Goal: Transaction & Acquisition: Purchase product/service

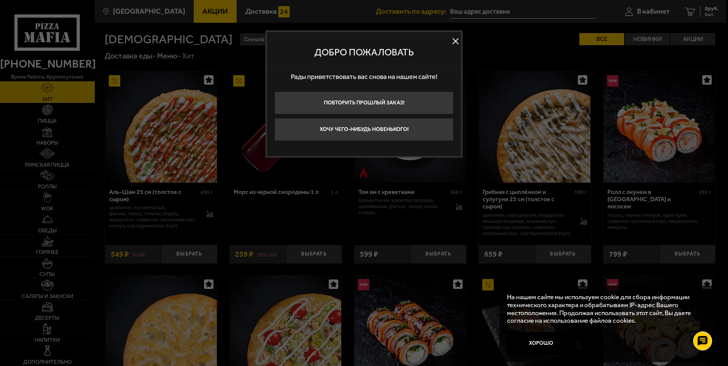
click at [456, 40] on button at bounding box center [455, 41] width 11 height 11
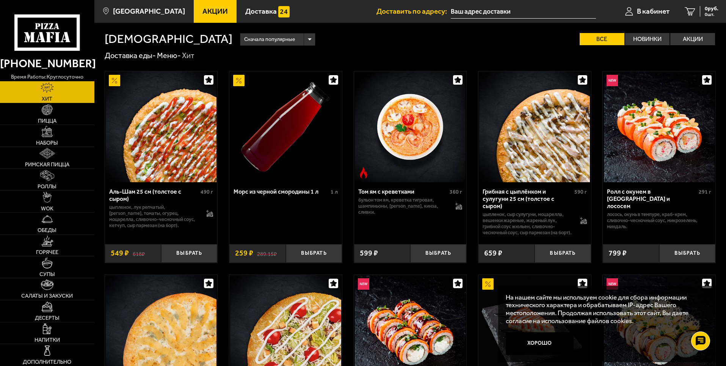
click at [494, 11] on input "text" at bounding box center [523, 12] width 145 height 14
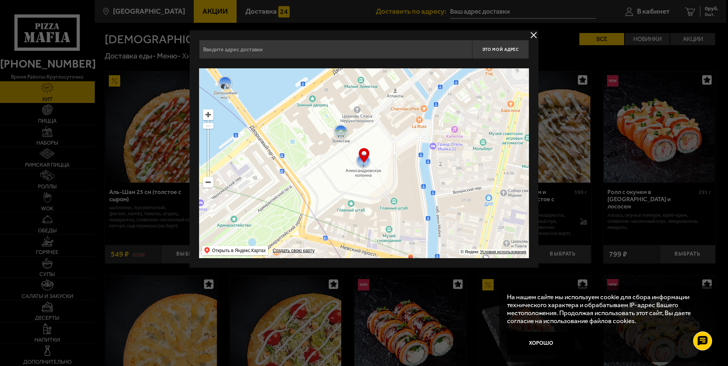
click at [530, 33] on button "delivery type" at bounding box center [533, 34] width 9 height 9
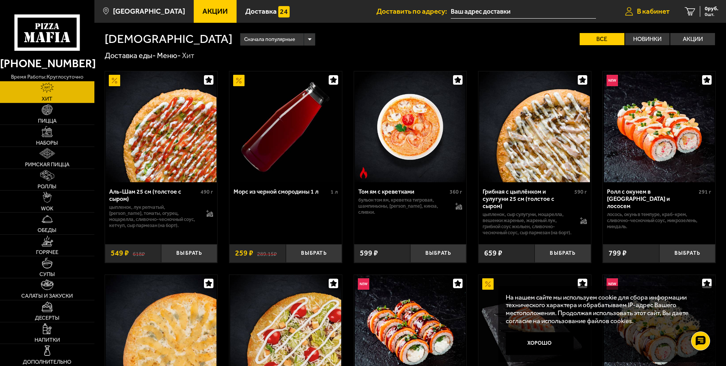
click at [646, 10] on span "В кабинет" at bounding box center [653, 11] width 33 height 7
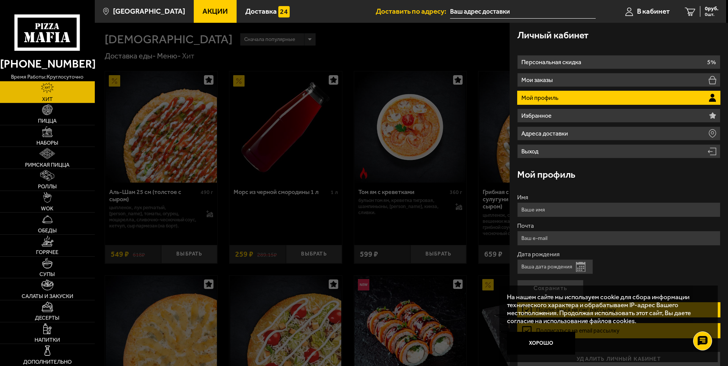
click at [545, 99] on p "Мой профиль" at bounding box center [540, 98] width 39 height 6
click at [542, 347] on button "Хорошо" at bounding box center [541, 342] width 68 height 23
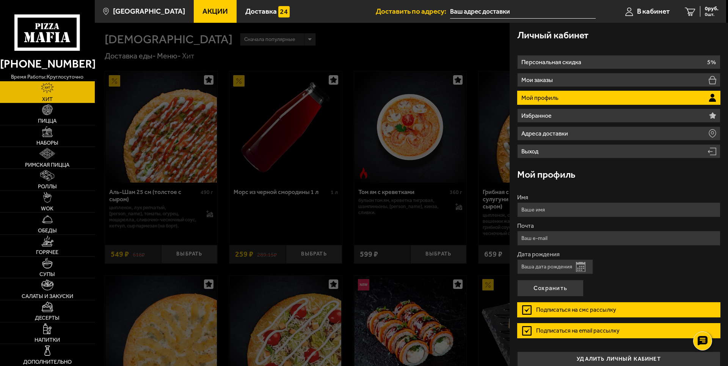
click at [354, 33] on div at bounding box center [459, 206] width 728 height 366
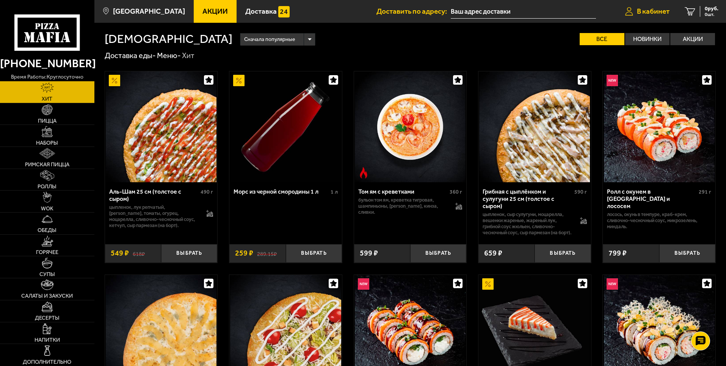
click at [655, 10] on span "В кабинет" at bounding box center [653, 11] width 33 height 7
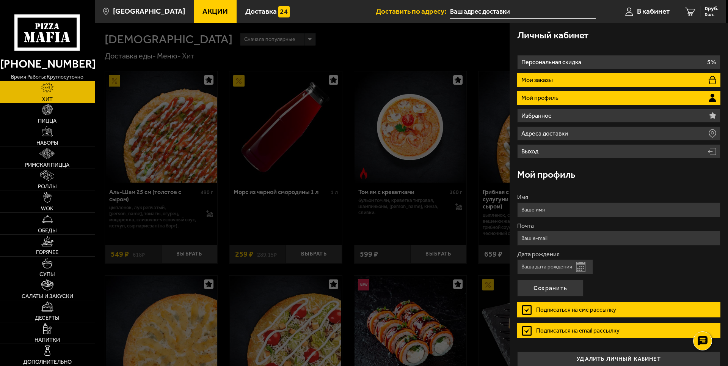
click at [601, 78] on li "Мои заказы" at bounding box center [618, 80] width 203 height 14
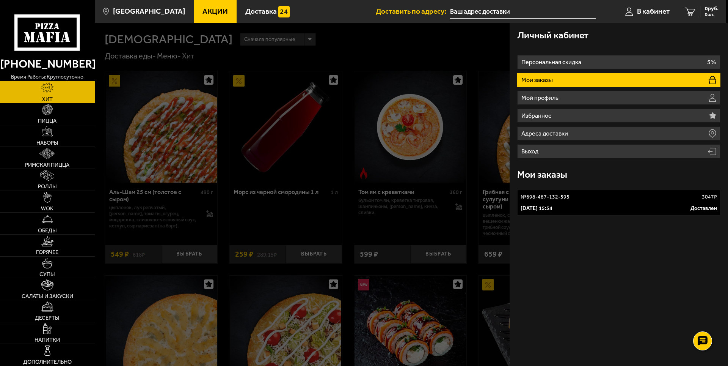
click at [503, 12] on input "text" at bounding box center [523, 12] width 146 height 14
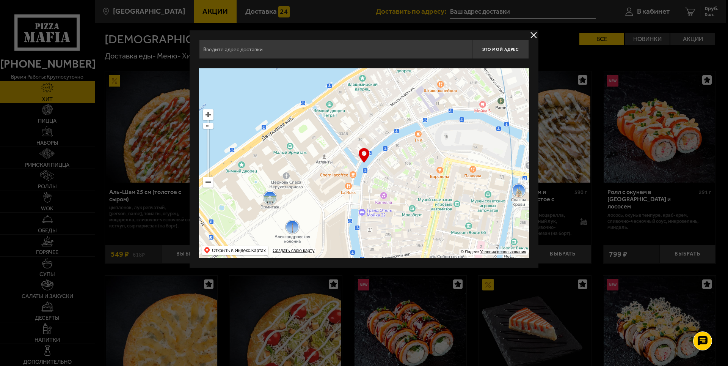
drag, startPoint x: 463, startPoint y: 115, endPoint x: 389, endPoint y: 187, distance: 103.5
click at [389, 187] on ymaps at bounding box center [364, 163] width 330 height 190
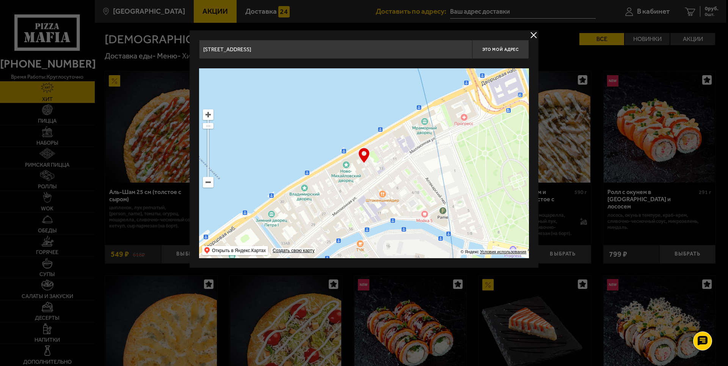
click at [214, 184] on ymaps at bounding box center [364, 163] width 330 height 190
click at [210, 184] on ymaps at bounding box center [208, 182] width 10 height 10
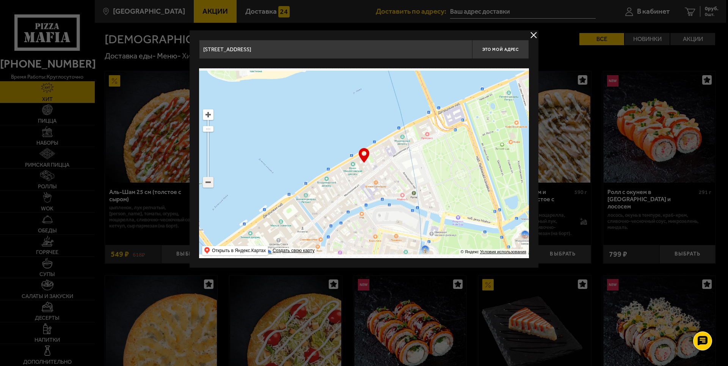
click at [210, 184] on ymaps at bounding box center [208, 182] width 10 height 10
click at [210, 183] on ymaps at bounding box center [208, 182] width 10 height 10
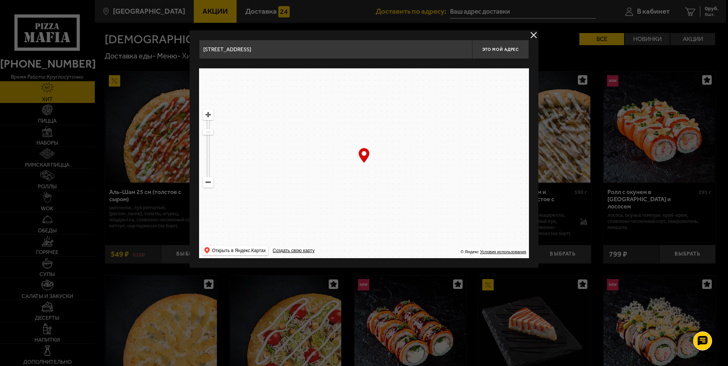
click at [210, 183] on ymaps at bounding box center [208, 182] width 10 height 10
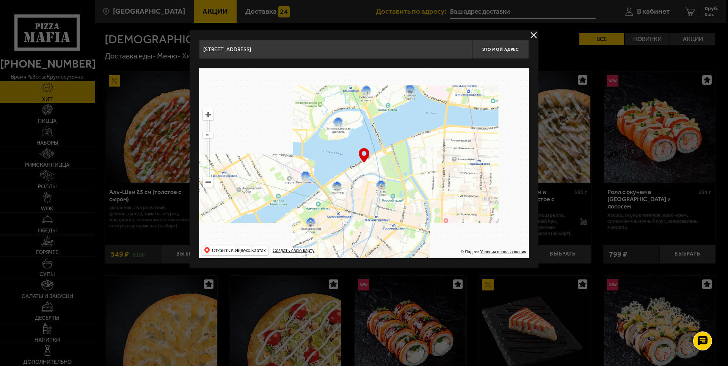
click at [210, 183] on ymaps at bounding box center [208, 182] width 10 height 10
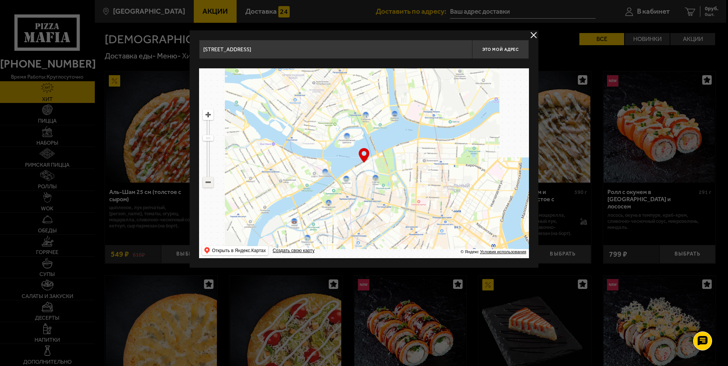
click at [210, 183] on ymaps at bounding box center [208, 182] width 10 height 10
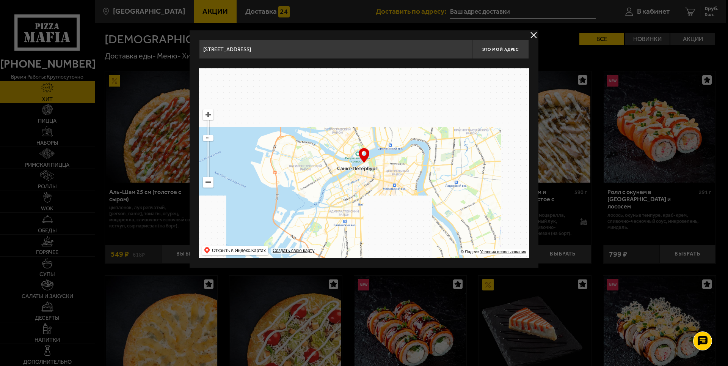
click at [210, 183] on ymaps at bounding box center [208, 182] width 10 height 10
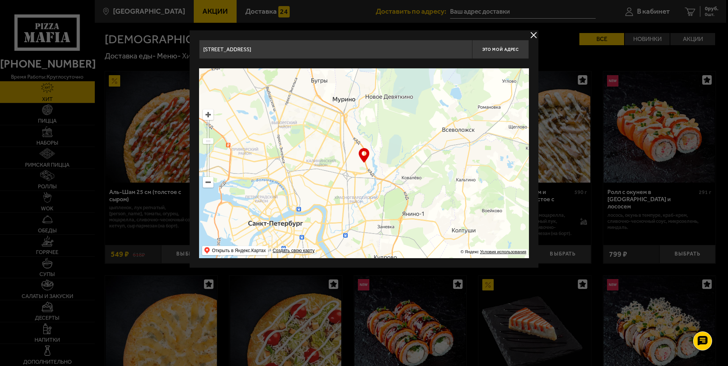
drag, startPoint x: 428, startPoint y: 129, endPoint x: 344, endPoint y: 188, distance: 102.2
click at [344, 188] on ymaps at bounding box center [364, 163] width 330 height 190
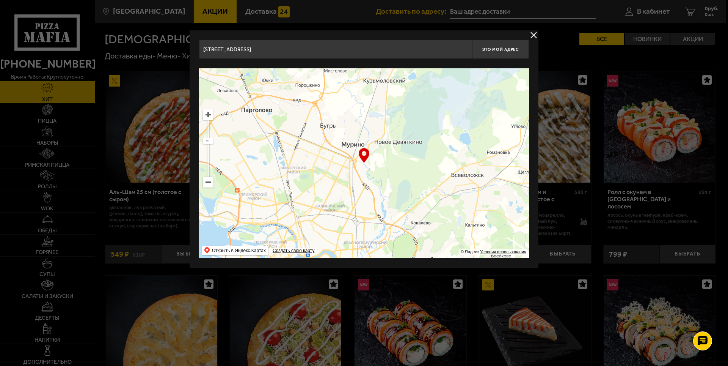
drag, startPoint x: 377, startPoint y: 131, endPoint x: 383, endPoint y: 180, distance: 49.7
click at [383, 180] on ymaps at bounding box center [364, 163] width 330 height 190
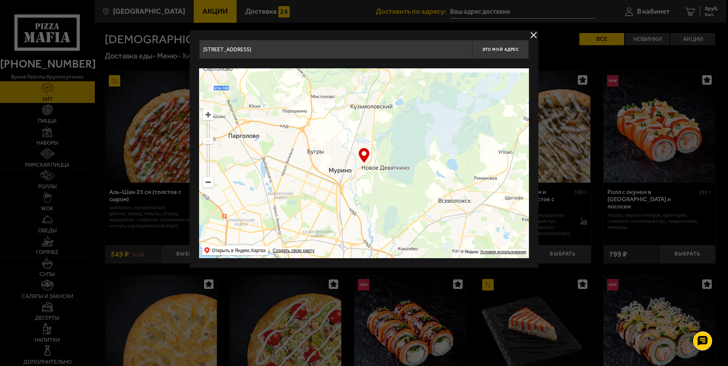
click at [204, 115] on ymaps at bounding box center [208, 115] width 10 height 10
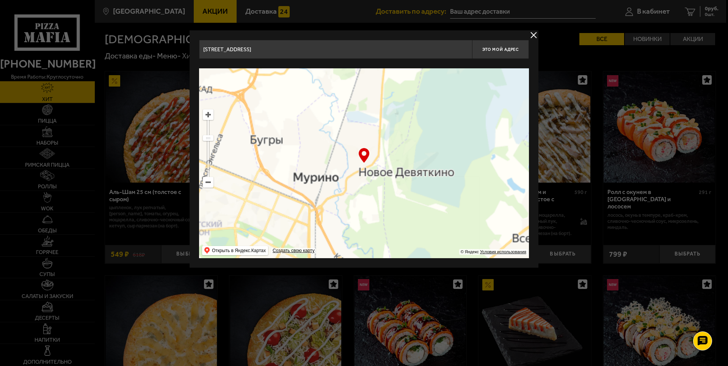
click at [207, 114] on ymaps at bounding box center [208, 115] width 10 height 10
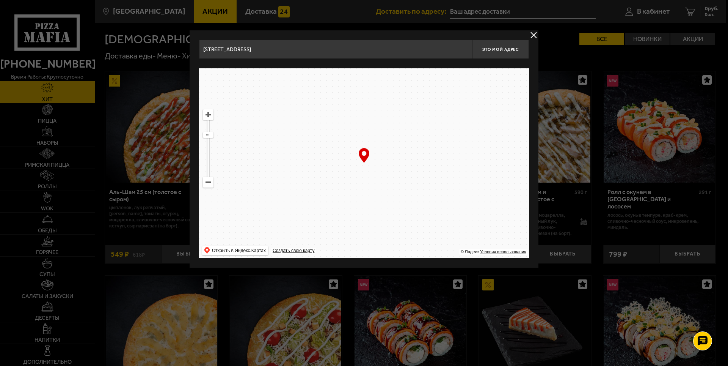
drag, startPoint x: 382, startPoint y: 193, endPoint x: 402, endPoint y: 156, distance: 42.6
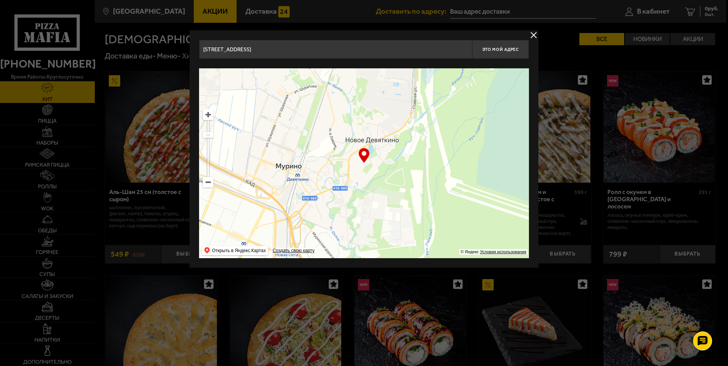
click at [402, 156] on ymaps at bounding box center [364, 163] width 330 height 190
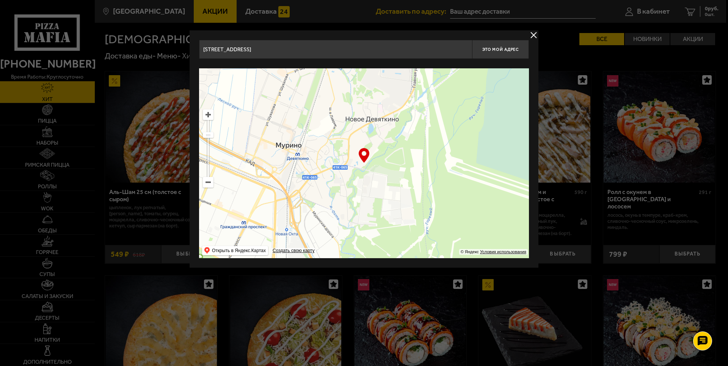
click at [203, 113] on ymaps at bounding box center [364, 163] width 330 height 190
click at [209, 115] on ymaps at bounding box center [208, 115] width 10 height 10
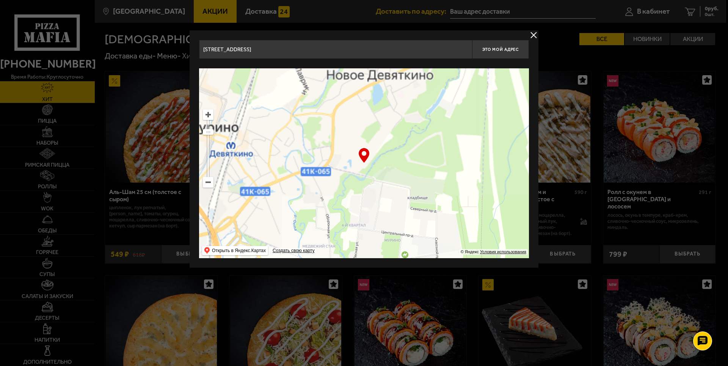
click at [209, 115] on ymaps at bounding box center [208, 115] width 10 height 10
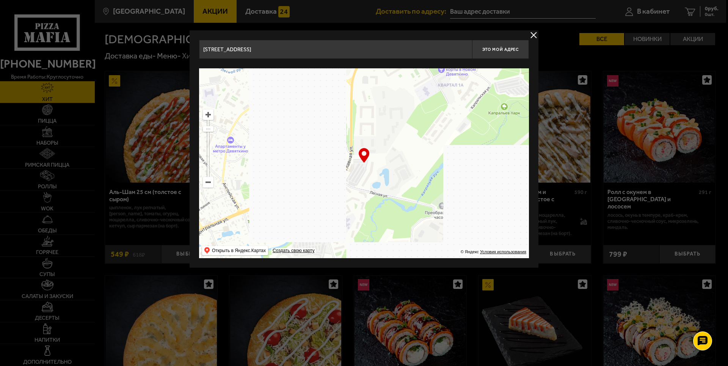
drag, startPoint x: 403, startPoint y: 126, endPoint x: 452, endPoint y: 140, distance: 51.3
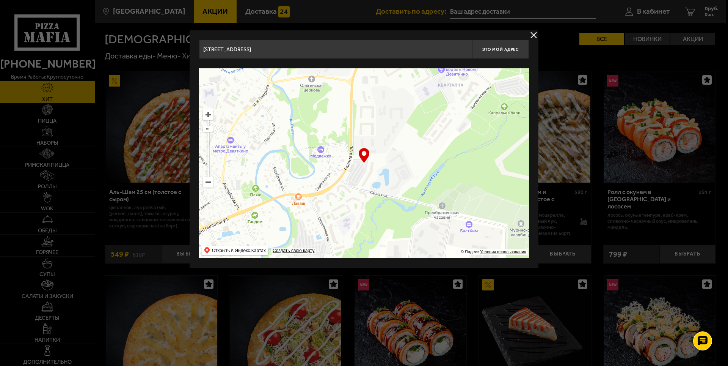
click at [452, 140] on ymaps at bounding box center [364, 163] width 330 height 190
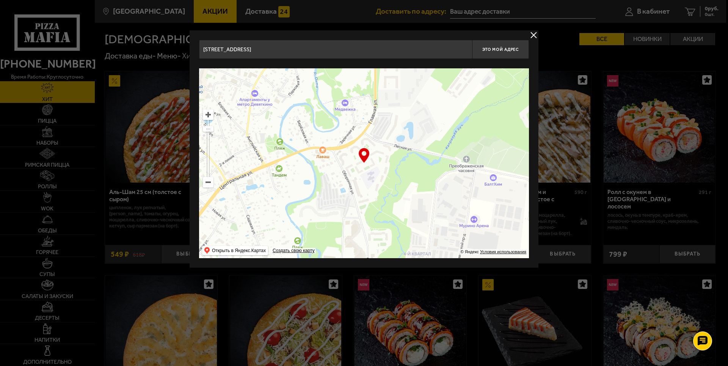
drag, startPoint x: 416, startPoint y: 203, endPoint x: 436, endPoint y: 156, distance: 51.6
click at [436, 156] on ymaps at bounding box center [364, 163] width 330 height 190
click at [211, 114] on ymaps at bounding box center [208, 115] width 10 height 10
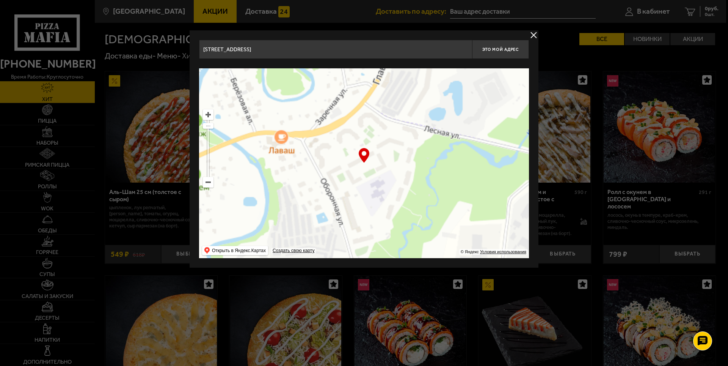
click at [211, 114] on ymaps at bounding box center [208, 115] width 10 height 10
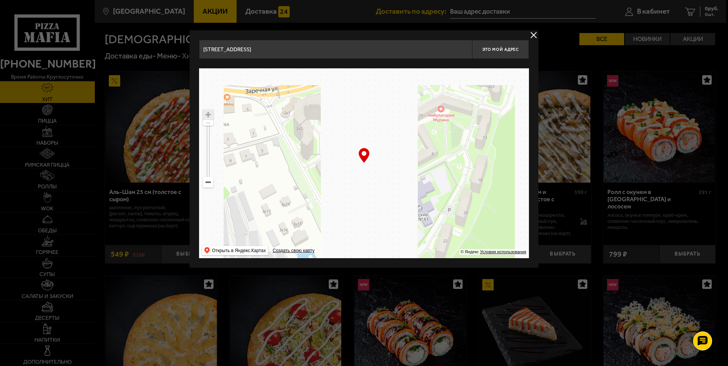
drag, startPoint x: 397, startPoint y: 190, endPoint x: 416, endPoint y: 177, distance: 22.9
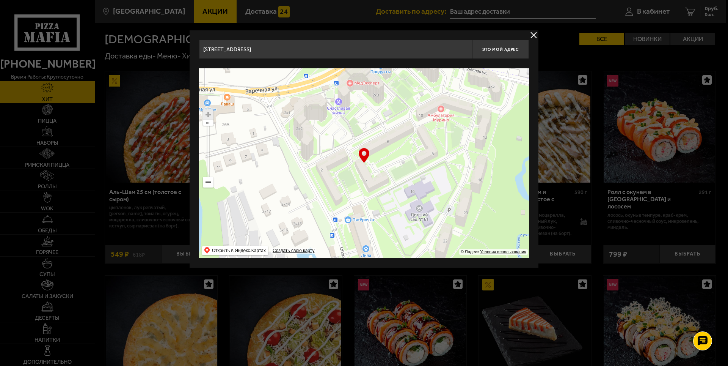
click at [416, 177] on ymaps at bounding box center [364, 163] width 330 height 190
type input "[STREET_ADDRESS]"
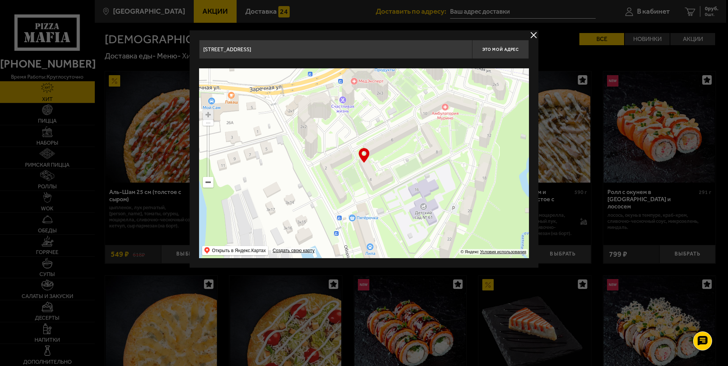
click at [424, 174] on ymaps at bounding box center [364, 163] width 330 height 190
click at [496, 44] on button "Это мой адрес" at bounding box center [500, 49] width 57 height 19
click at [534, 32] on button "delivery type" at bounding box center [533, 34] width 9 height 9
